Goal: Transaction & Acquisition: Purchase product/service

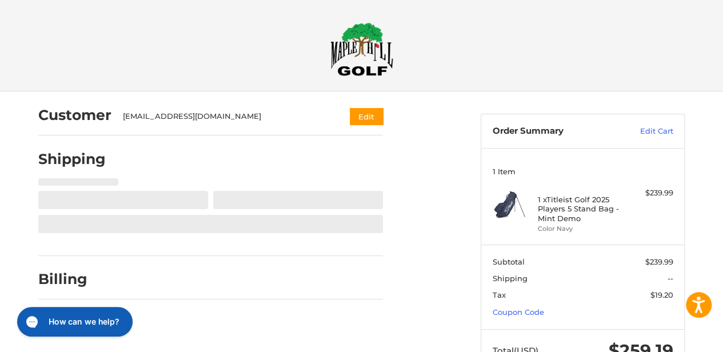
select select "**"
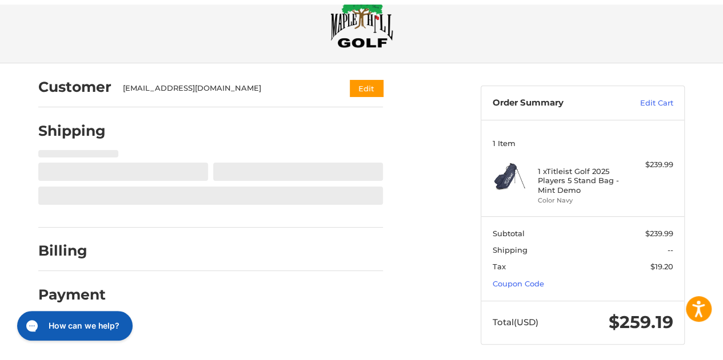
scroll to position [42, 0]
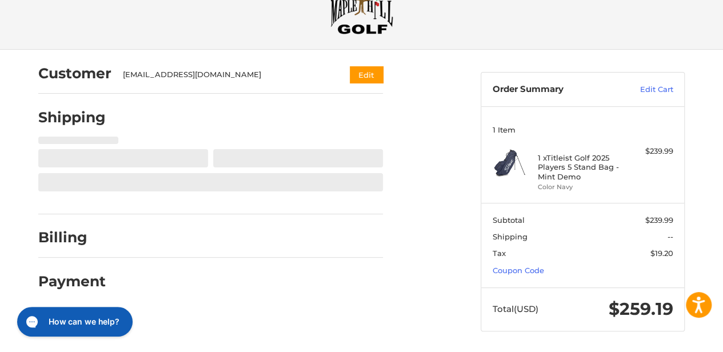
select select "**"
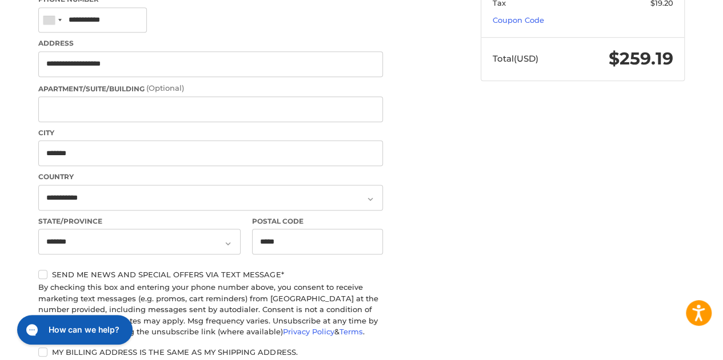
scroll to position [121, 0]
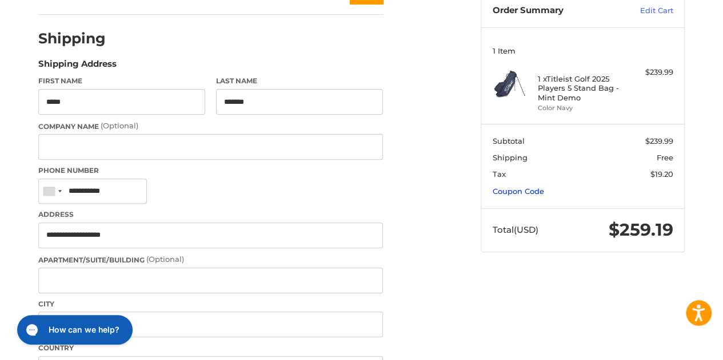
click at [519, 187] on link "Coupon Code" at bounding box center [517, 191] width 51 height 9
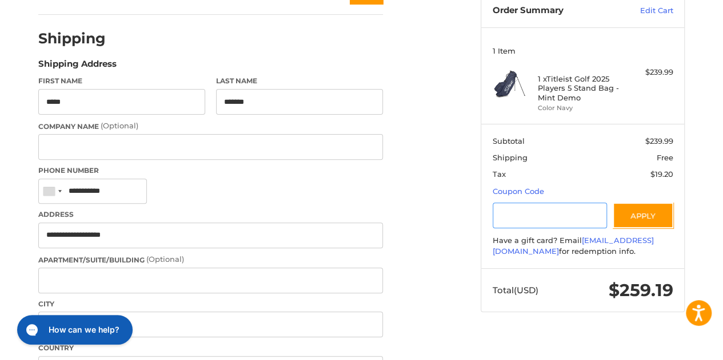
click at [535, 207] on input "Gift Certificate or Coupon Code" at bounding box center [549, 216] width 115 height 26
paste input "*********"
click at [639, 213] on button "Apply" at bounding box center [642, 216] width 61 height 26
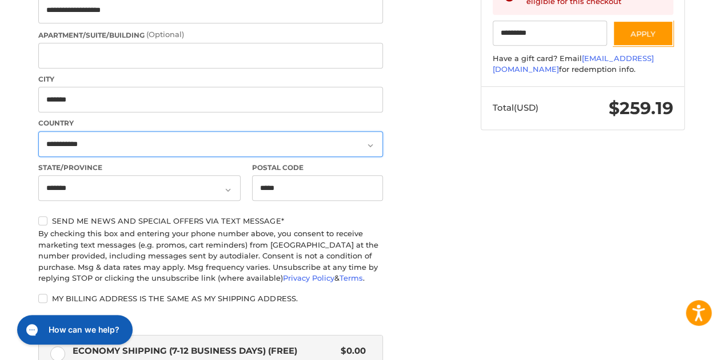
scroll to position [286, 0]
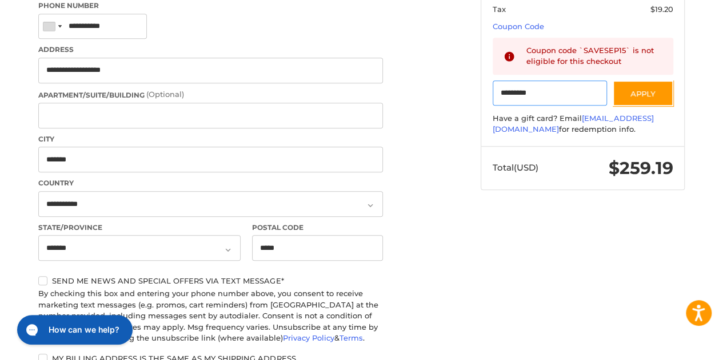
drag, startPoint x: 563, startPoint y: 90, endPoint x: 448, endPoint y: 79, distance: 115.3
click at [449, 79] on div "Customer [EMAIL_ADDRESS][DOMAIN_NAME] Edit Shipping Shipping Address First Name…" at bounding box center [362, 229] width 686 height 847
paste input "Gift Certificate or Coupon Code"
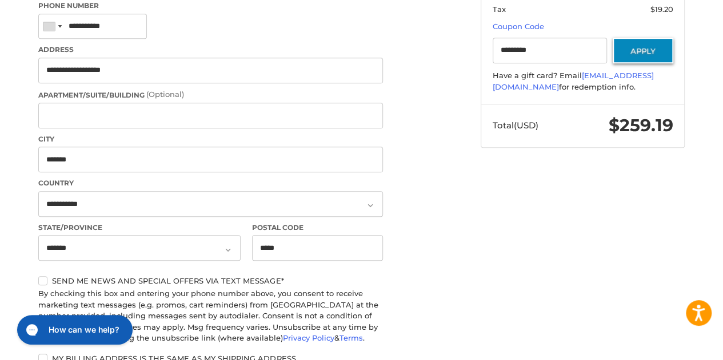
click at [647, 49] on button "Apply" at bounding box center [642, 51] width 61 height 26
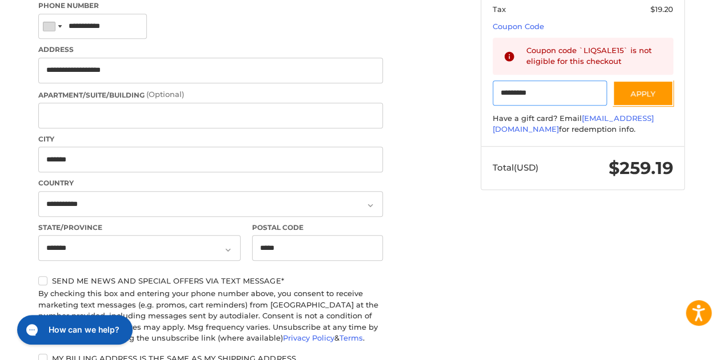
drag, startPoint x: 562, startPoint y: 90, endPoint x: 466, endPoint y: 83, distance: 95.6
click at [474, 83] on aside "Order Summary Edit Cart 1 Item 1 x Titleist Golf 2025 Players 5 Stand Bag - Min…" at bounding box center [582, 3] width 221 height 395
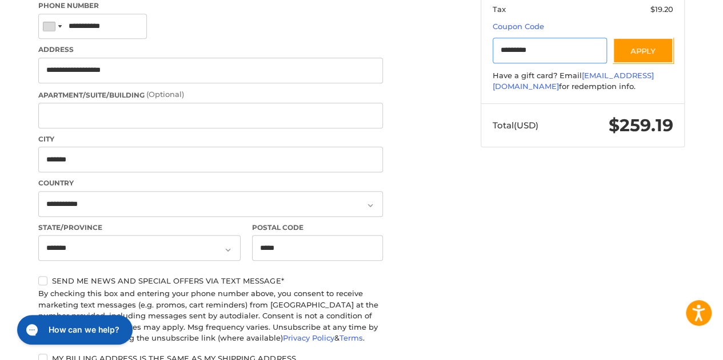
paste input "Gift Certificate or Coupon Code"
type input "*********"
click at [466, 83] on div "Customer [EMAIL_ADDRESS][DOMAIN_NAME] Edit Shipping Shipping Address First Name…" at bounding box center [251, 224] width 442 height 836
click at [635, 47] on button "Apply" at bounding box center [642, 51] width 61 height 26
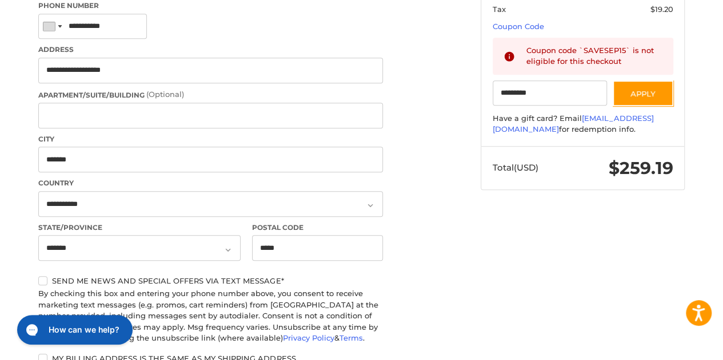
click at [704, 105] on div "Customer [EMAIL_ADDRESS][DOMAIN_NAME] Edit Shipping Shipping Address First Name…" at bounding box center [361, 229] width 723 height 847
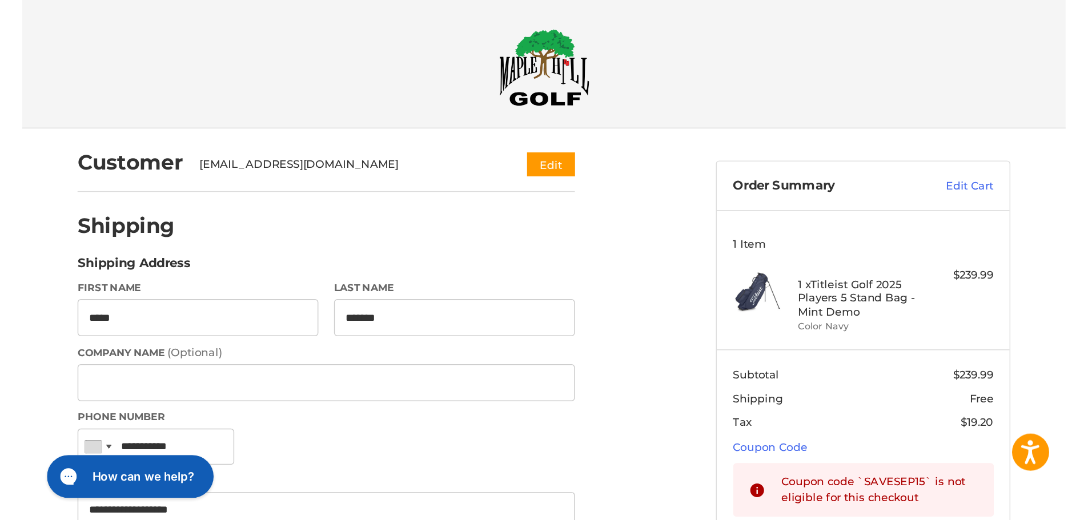
scroll to position [0, 0]
